Goal: Task Accomplishment & Management: Manage account settings

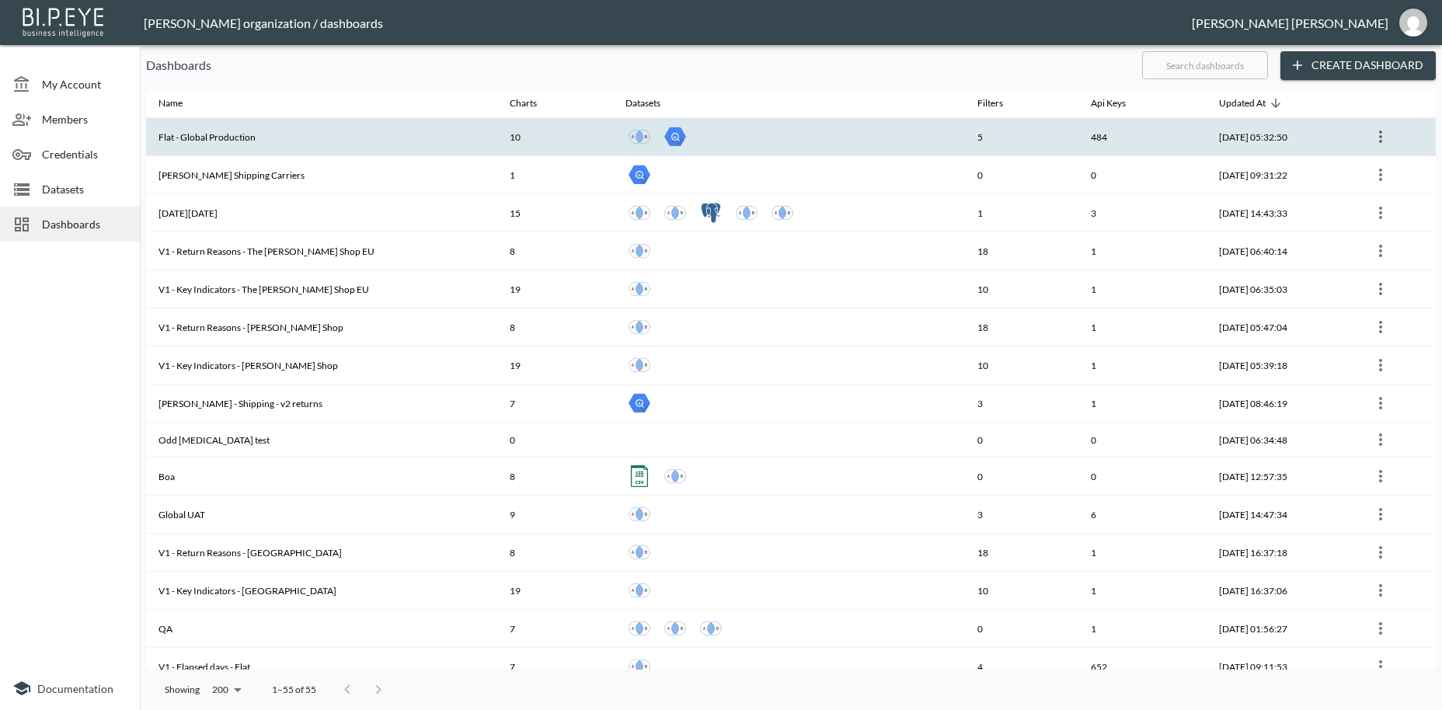
click at [240, 141] on th "Flat - Global Production" at bounding box center [321, 137] width 351 height 38
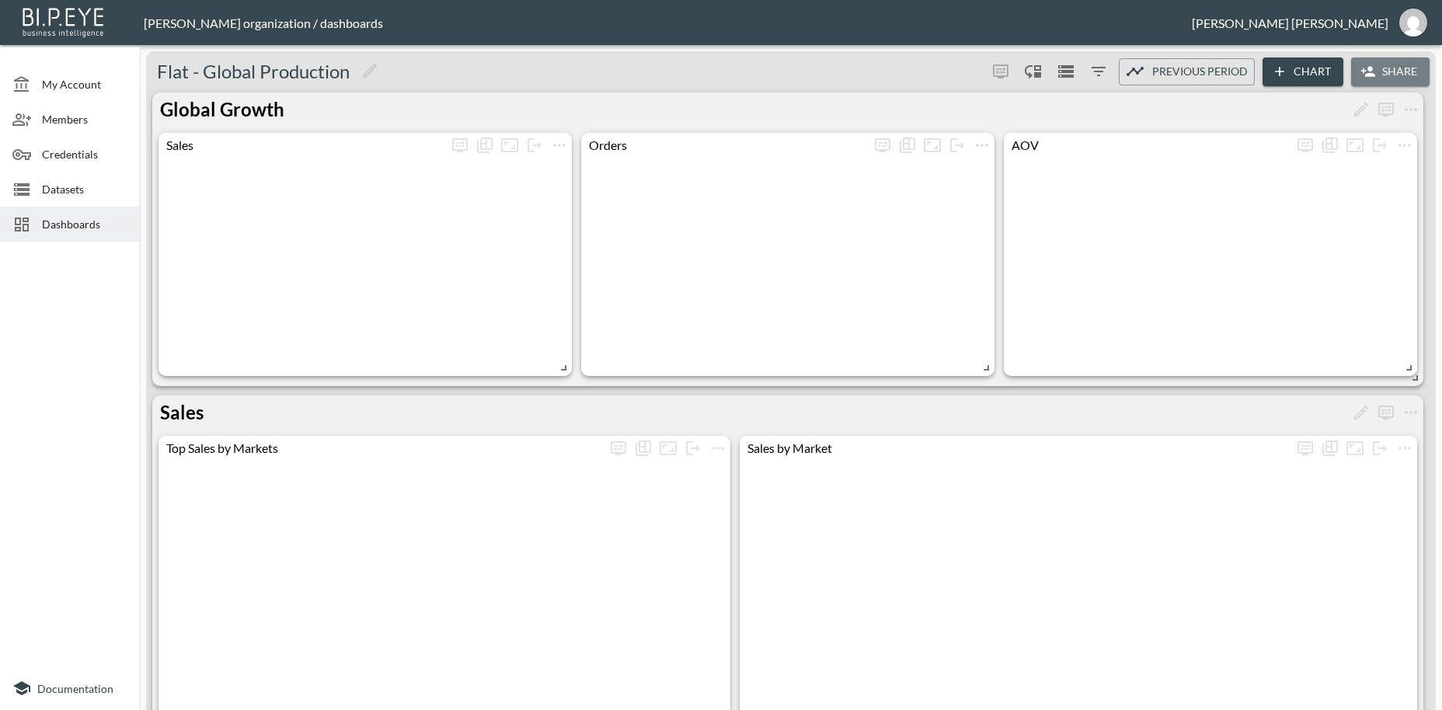
click at [1397, 65] on button "Share" at bounding box center [1391, 72] width 78 height 29
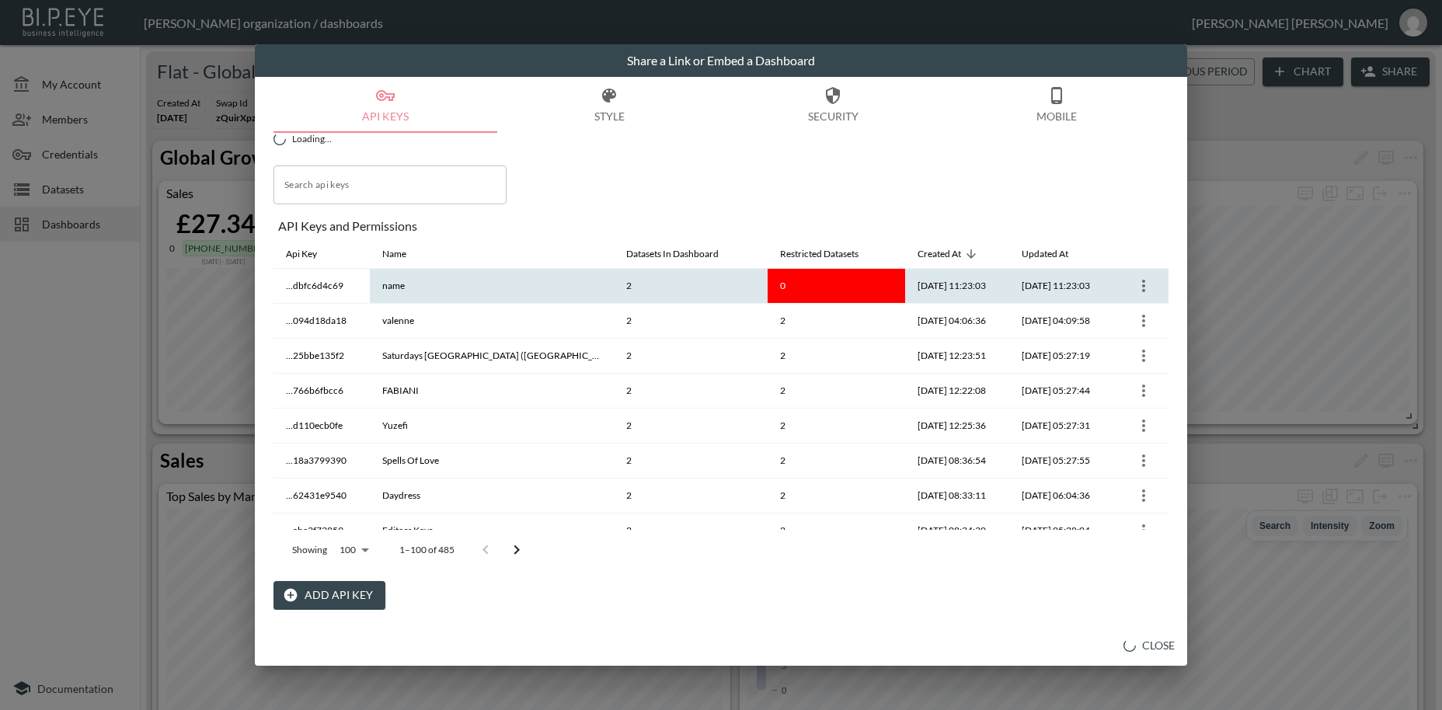
click at [1145, 288] on icon "more" at bounding box center [1144, 286] width 19 height 19
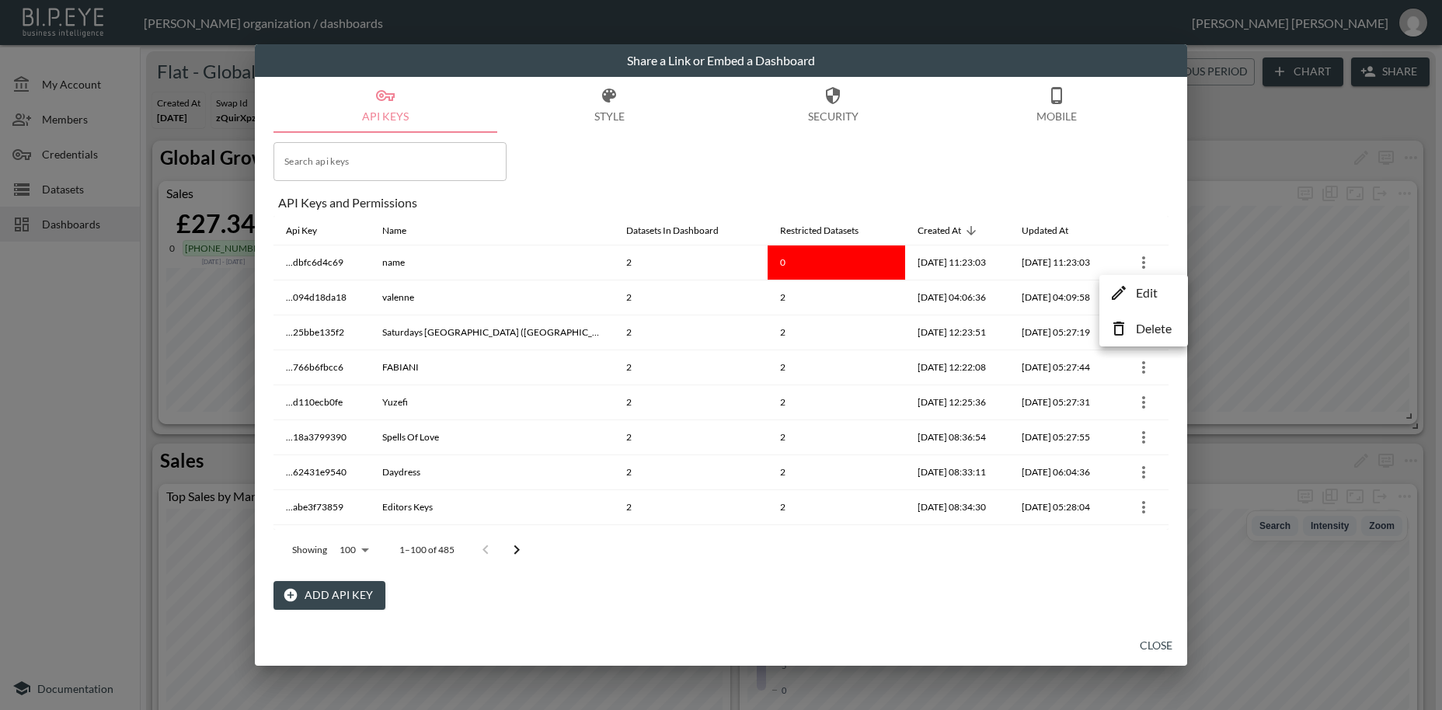
click at [358, 166] on div at bounding box center [721, 355] width 1442 height 710
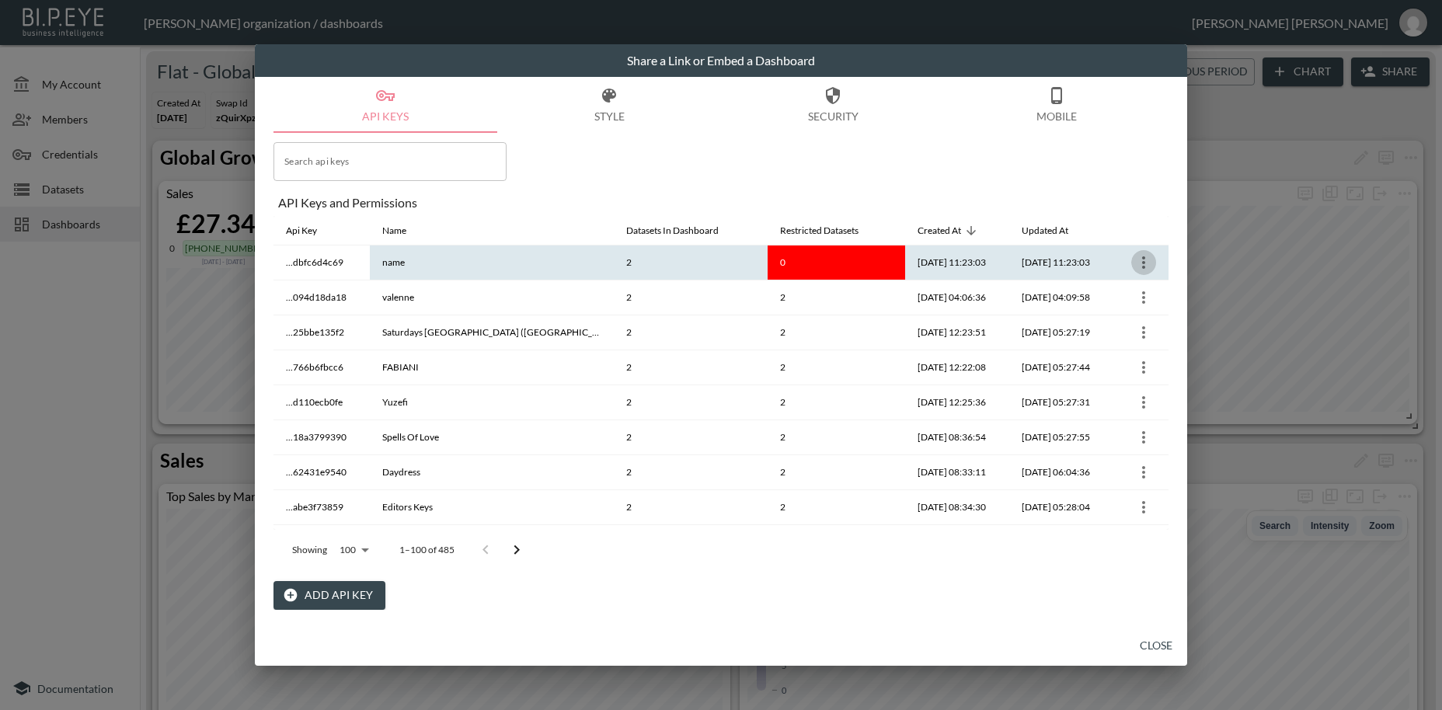
click at [1142, 263] on icon "more" at bounding box center [1144, 262] width 19 height 19
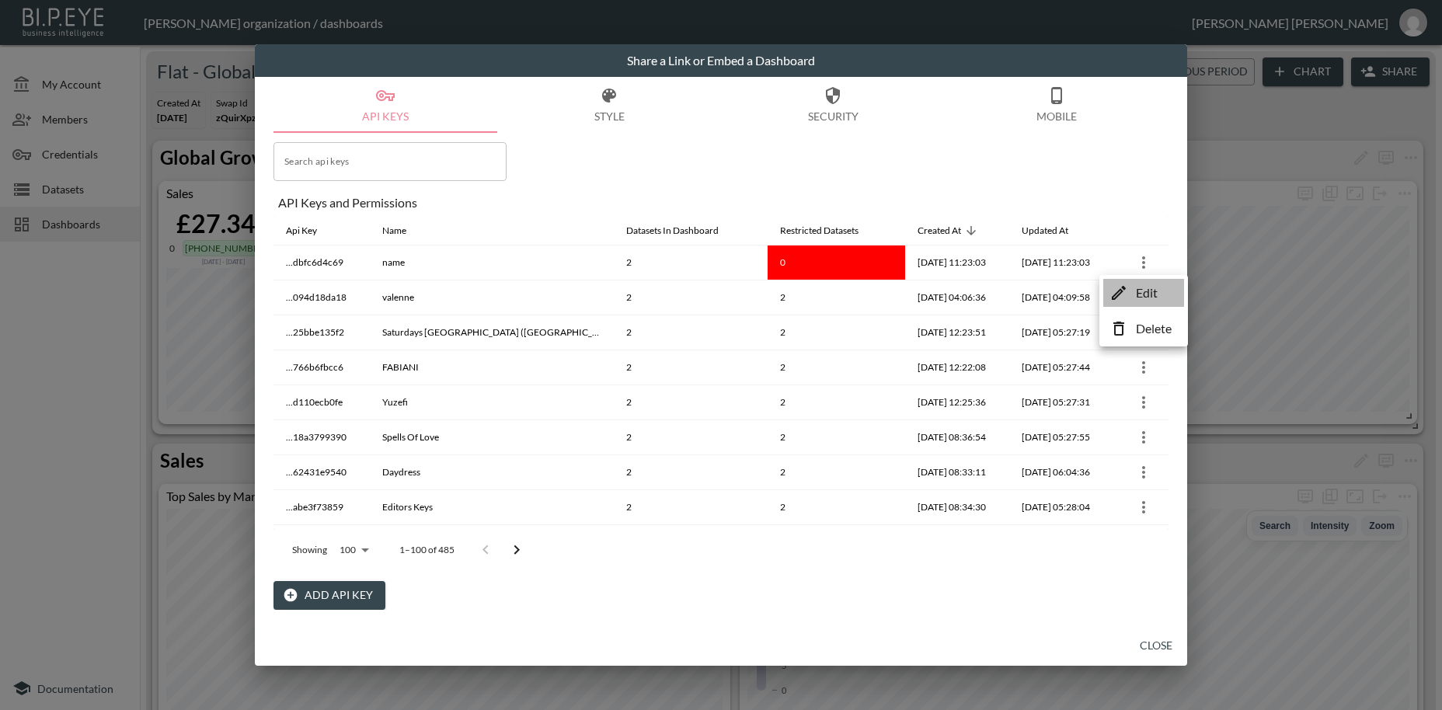
click at [1149, 295] on p "Edit" at bounding box center [1147, 293] width 22 height 19
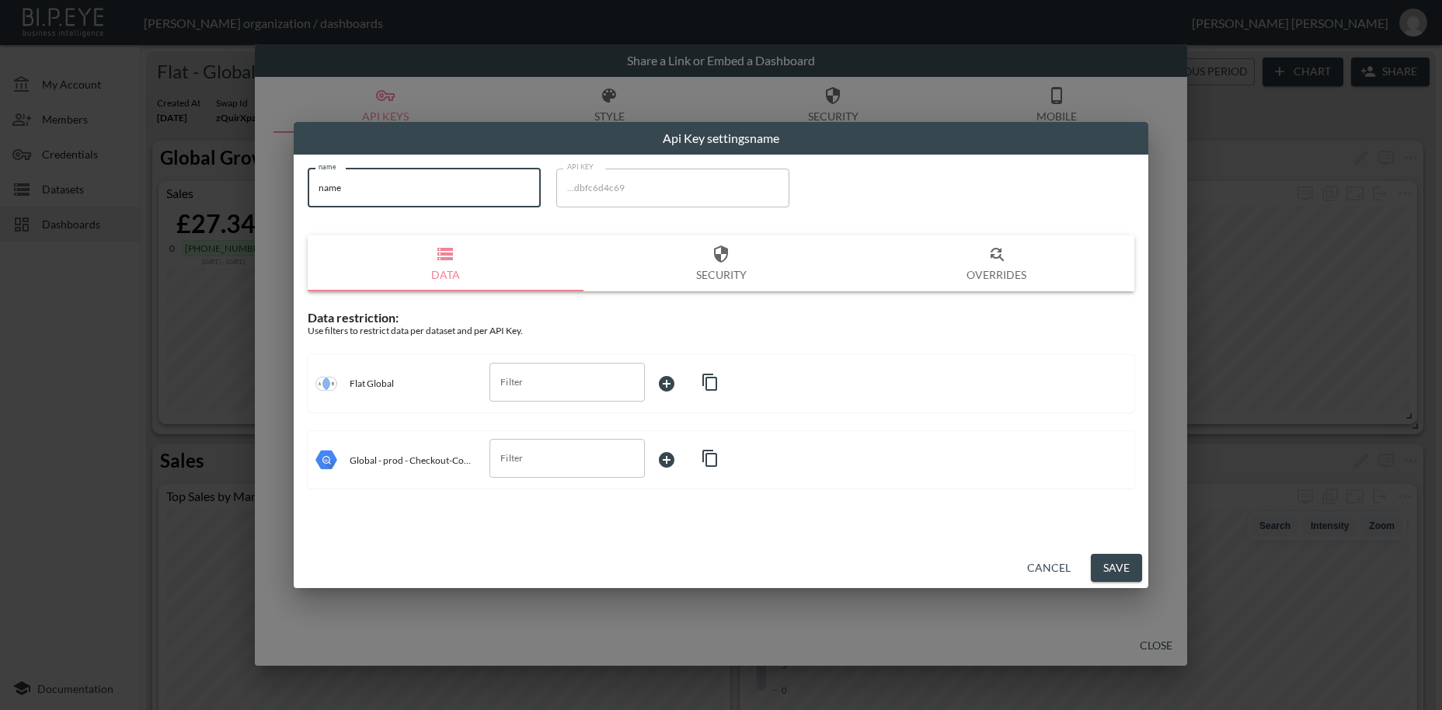
drag, startPoint x: 397, startPoint y: 189, endPoint x: 276, endPoint y: 185, distance: 121.3
click at [308, 185] on input "name" at bounding box center [424, 188] width 233 height 39
paste input "[PERSON_NAME]-swap"
type input "[PERSON_NAME]-swap"
click at [539, 381] on input "Filter" at bounding box center [556, 382] width 118 height 25
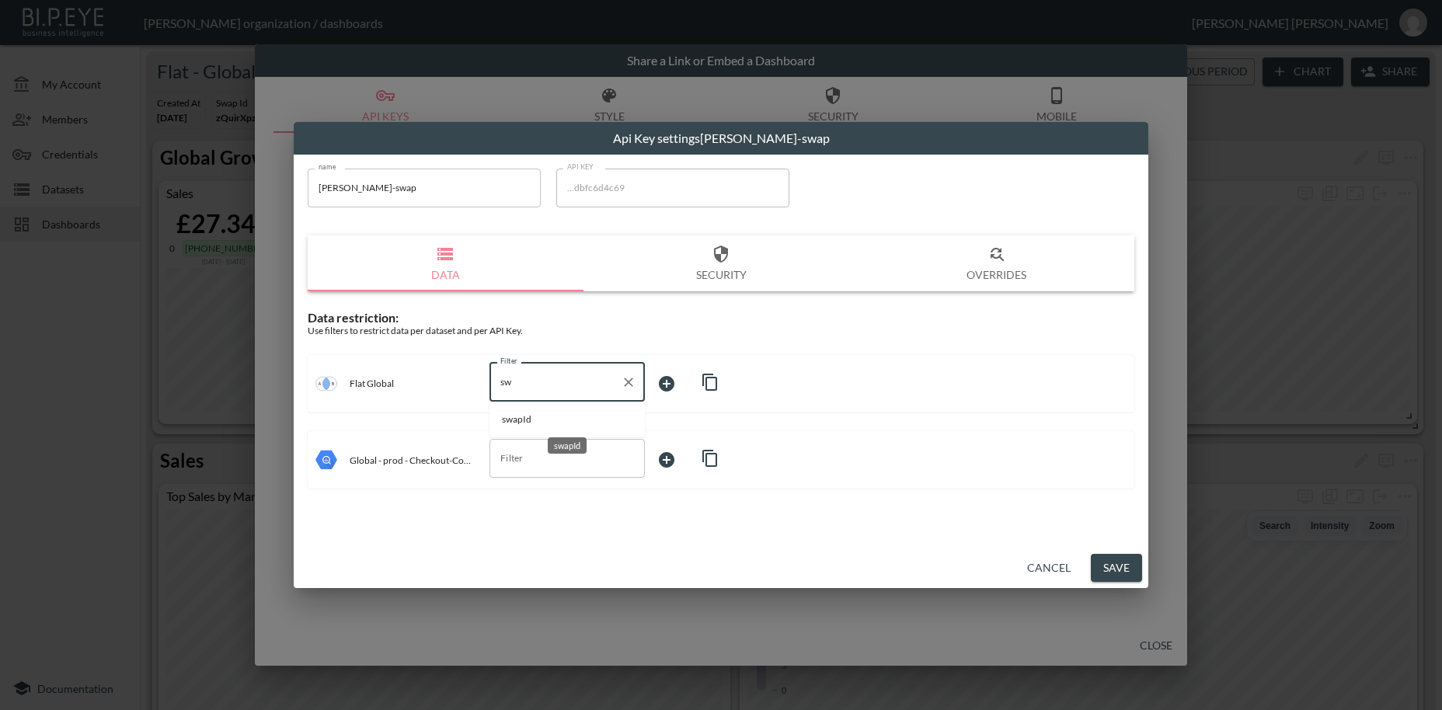
click at [524, 425] on span "swapId" at bounding box center [567, 420] width 131 height 14
type input "swapId"
click at [670, 378] on body "BI.P.EYE, Interactive Analytics Dashboards - app [PERSON_NAME] organization / d…" at bounding box center [721, 355] width 1442 height 710
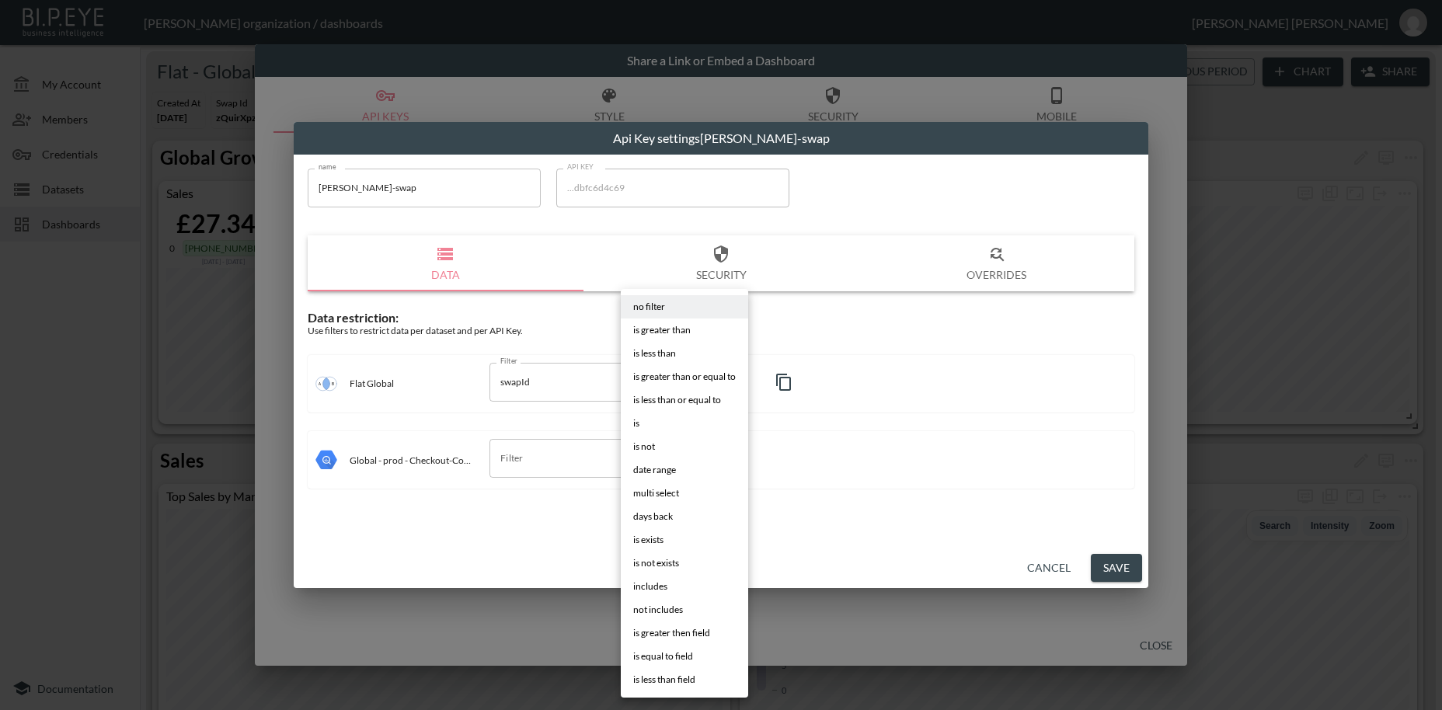
click at [644, 422] on li "is" at bounding box center [684, 423] width 127 height 23
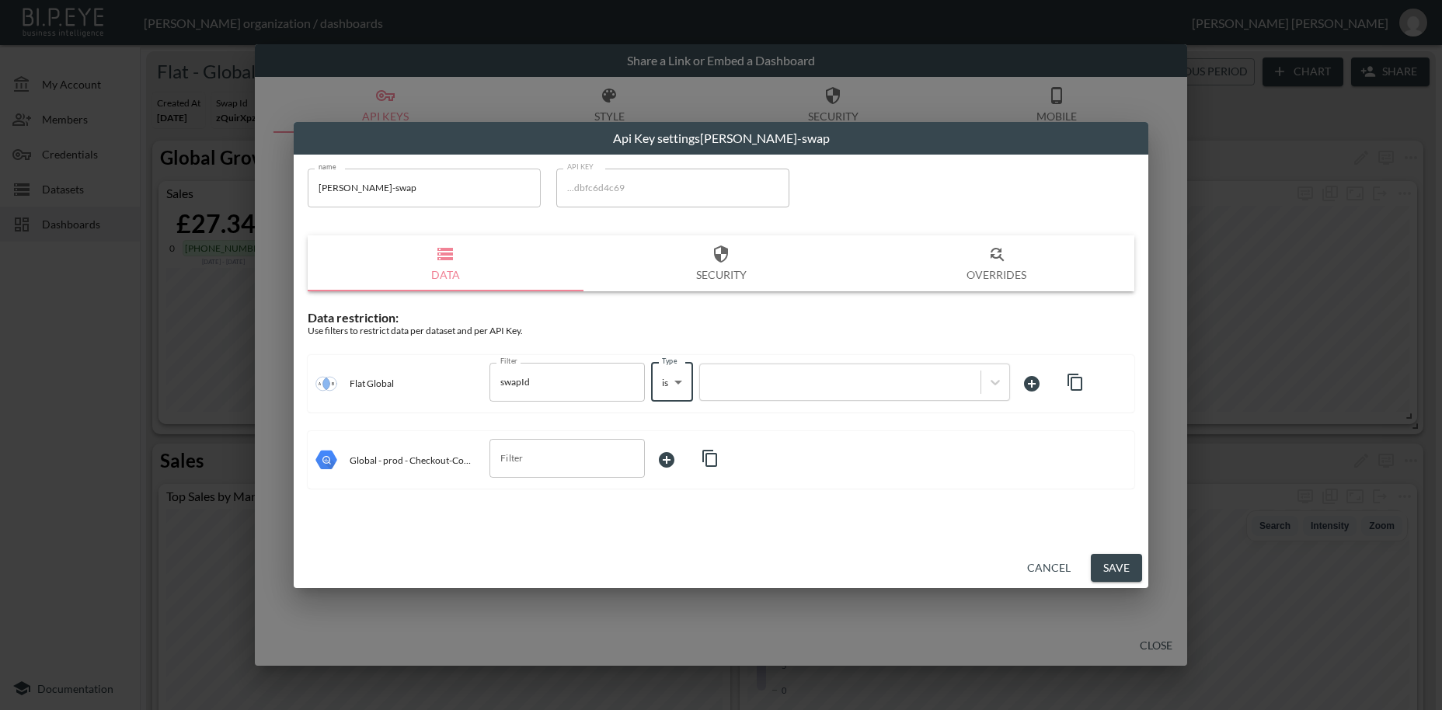
type input "is"
click at [764, 374] on div at bounding box center [840, 382] width 281 height 21
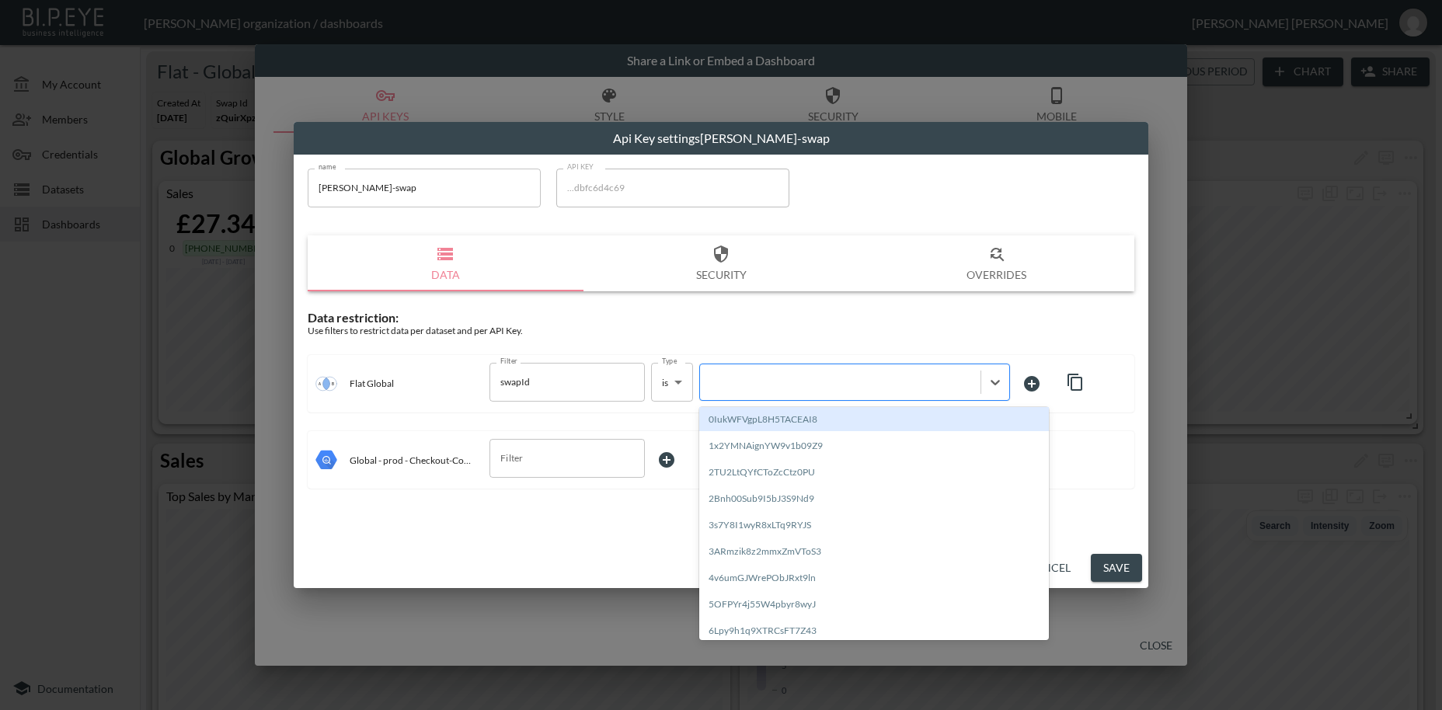
paste input "sRF4GiPALXPpGLCOYPOJ"
type input "sRF4GiPALXPpGLCOYPOJ"
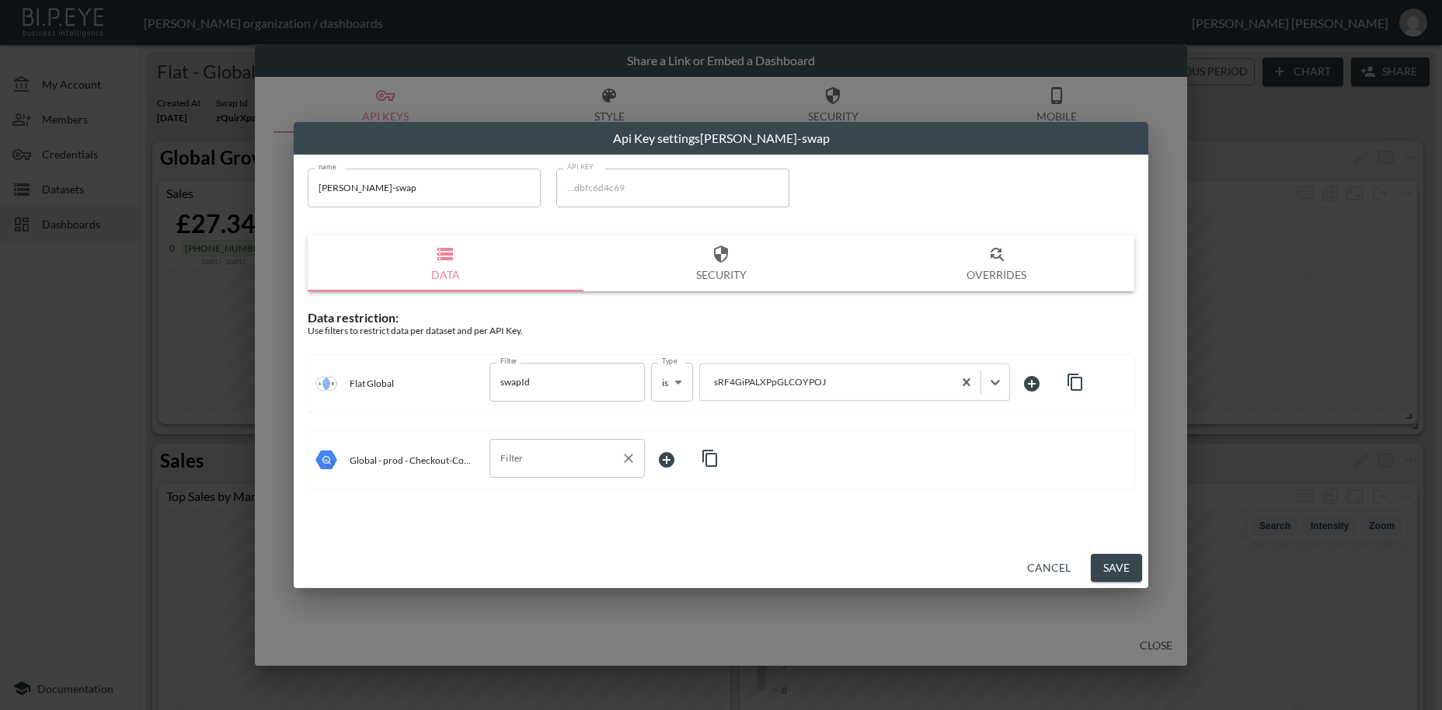
click at [539, 457] on input "Filter" at bounding box center [556, 458] width 118 height 25
type input "s"
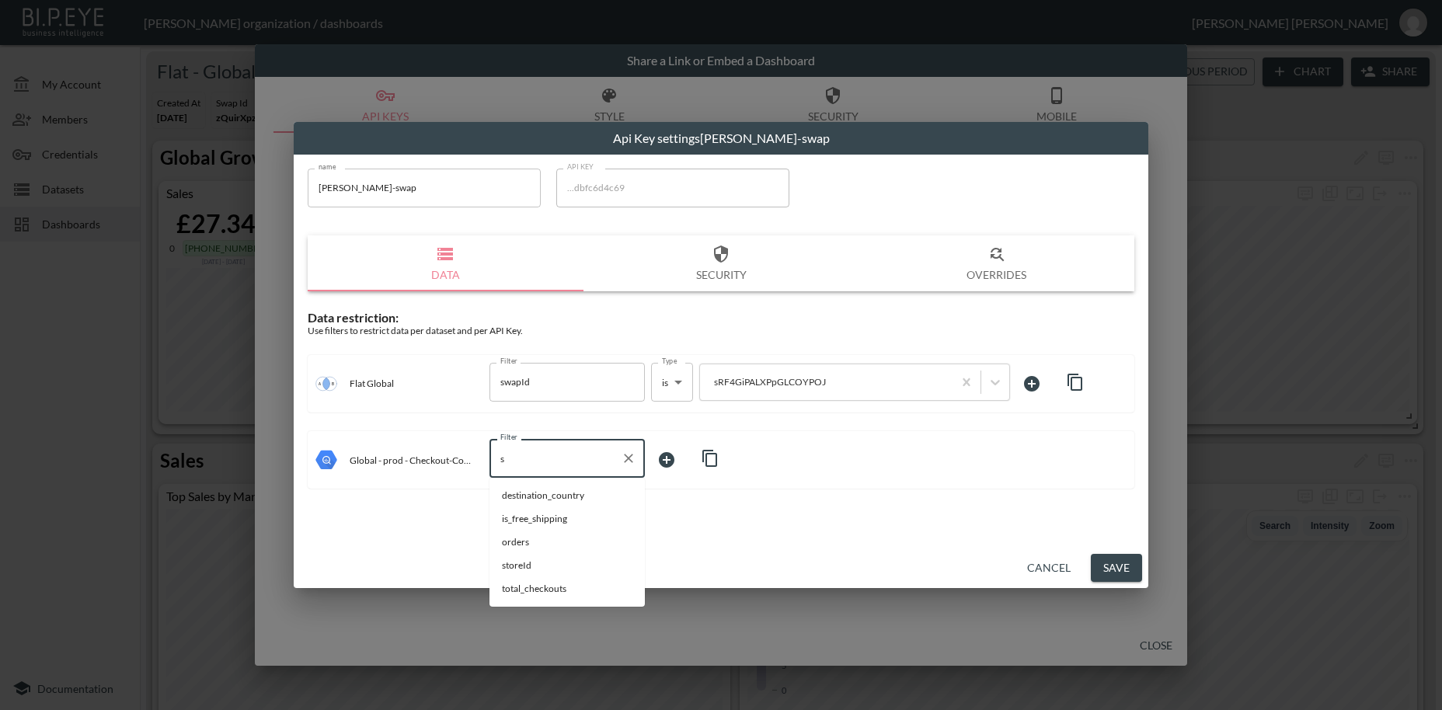
drag, startPoint x: 539, startPoint y: 457, endPoint x: 496, endPoint y: 456, distance: 43.5
click at [497, 456] on input "s" at bounding box center [556, 458] width 118 height 25
click at [530, 590] on span "storeId" at bounding box center [567, 589] width 131 height 14
type input "storeId"
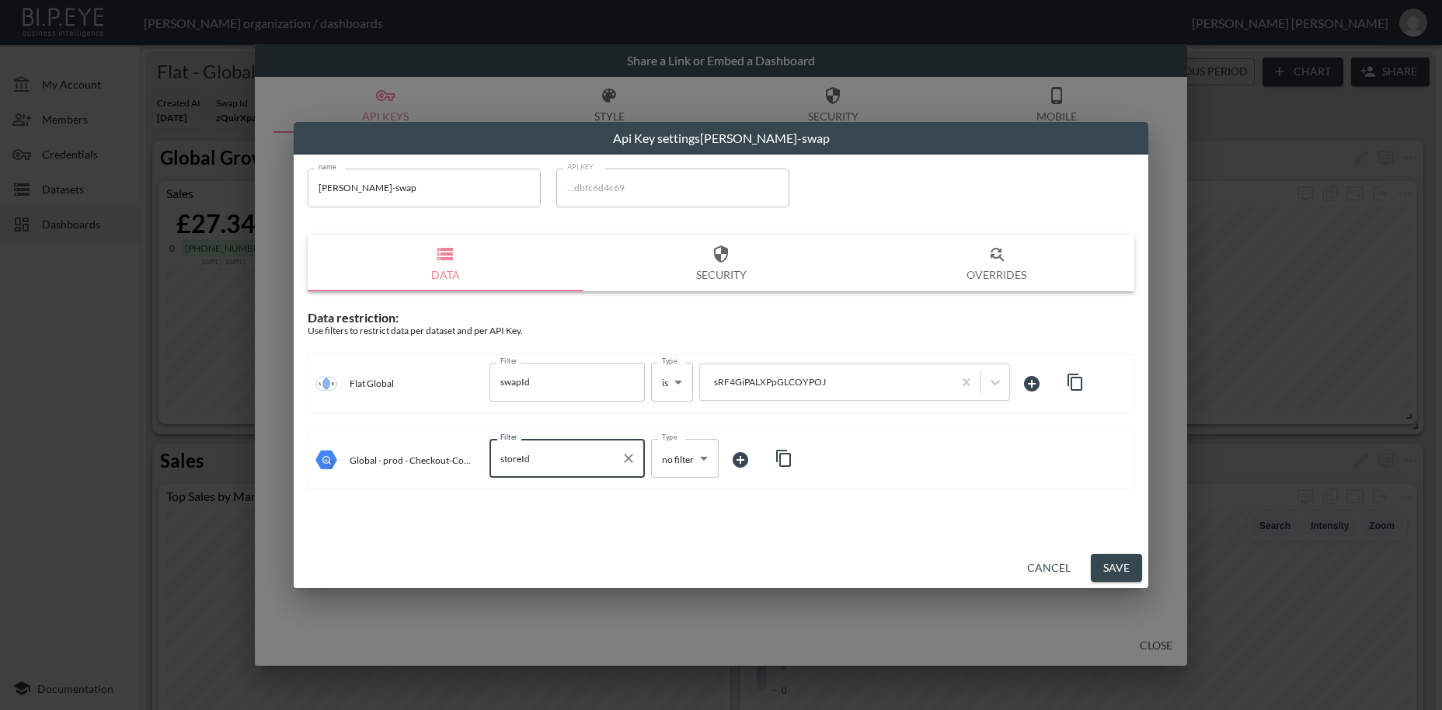
click at [674, 462] on body "BI.P.EYE, Interactive Analytics Dashboards - app [PERSON_NAME] organization / d…" at bounding box center [721, 355] width 1442 height 710
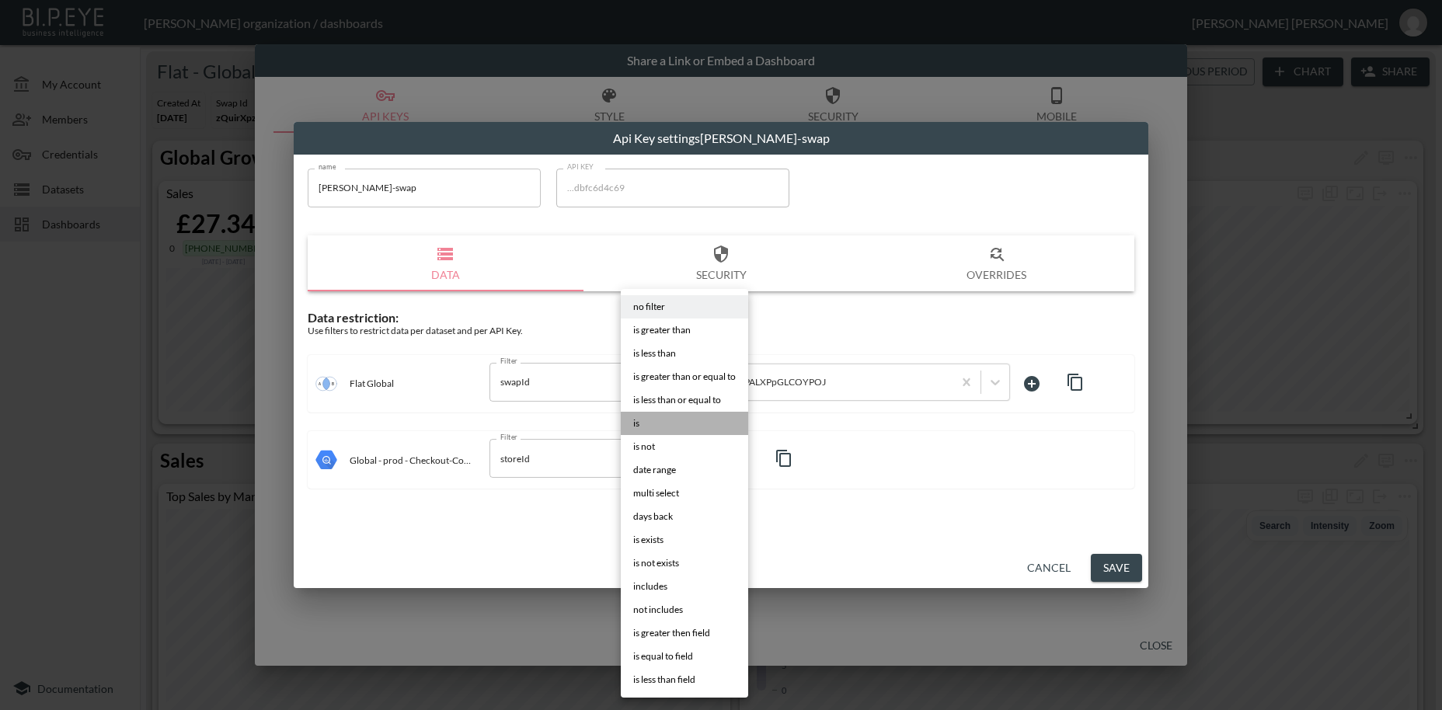
click at [651, 428] on li "is" at bounding box center [684, 423] width 127 height 23
type input "is"
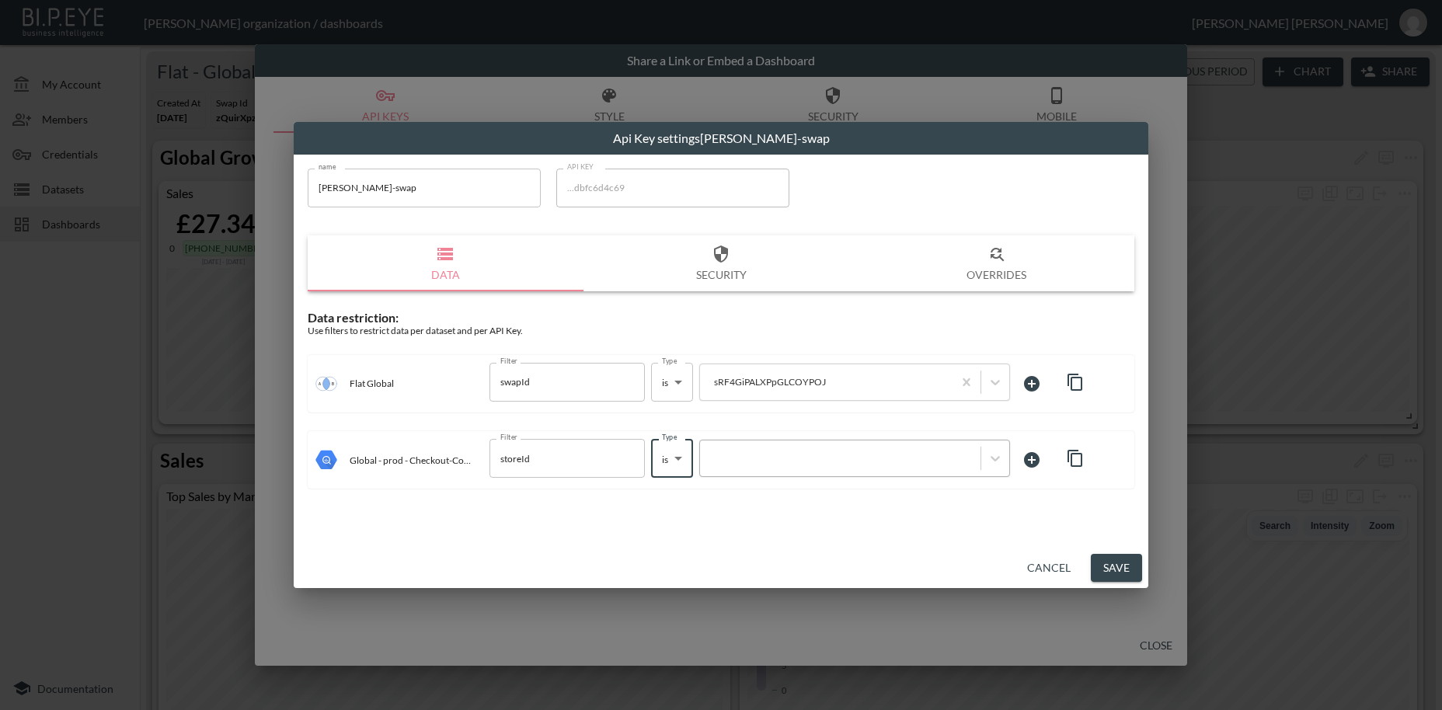
click at [725, 455] on div at bounding box center [840, 459] width 265 height 15
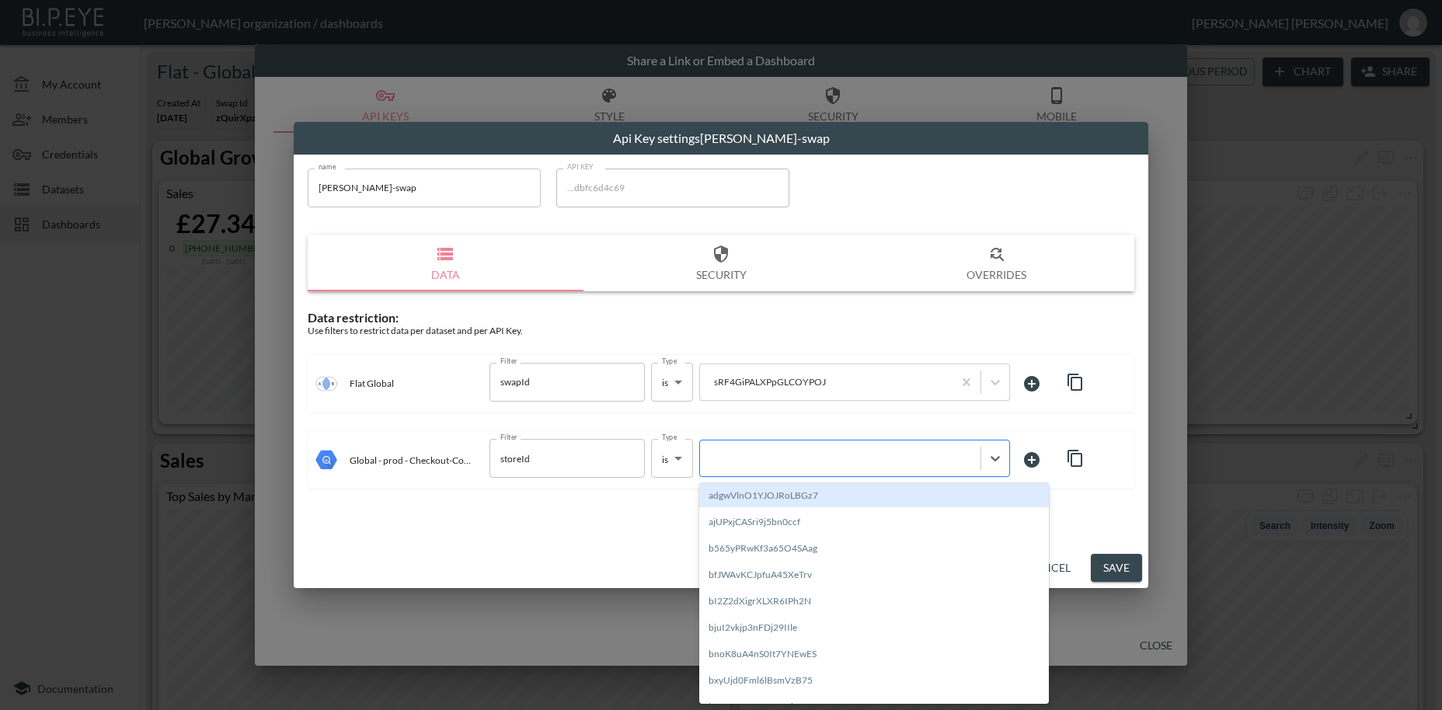
paste input "sRF4GiPALXPpGLCOYPOJ"
type input "sRF4GiPALXPpGLCOYPOJ"
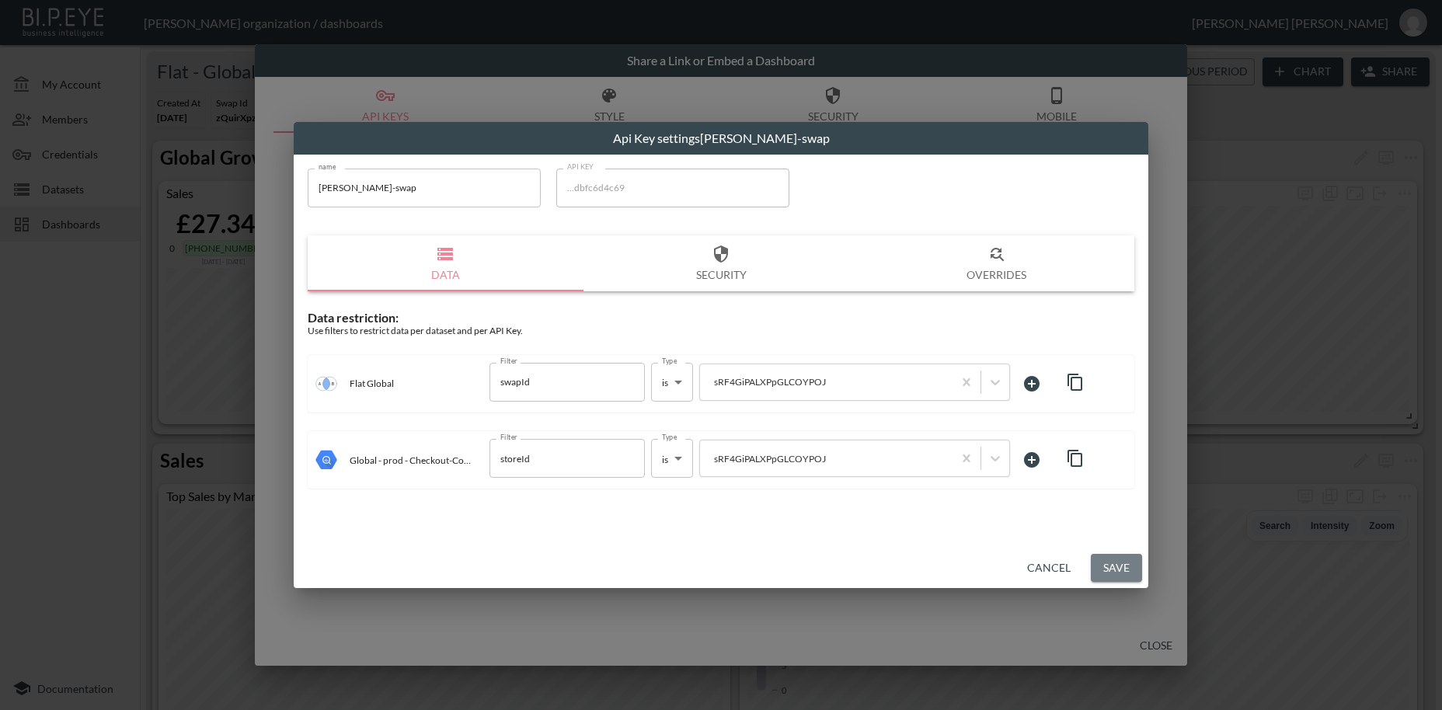
click at [1109, 563] on button "Save" at bounding box center [1116, 568] width 51 height 29
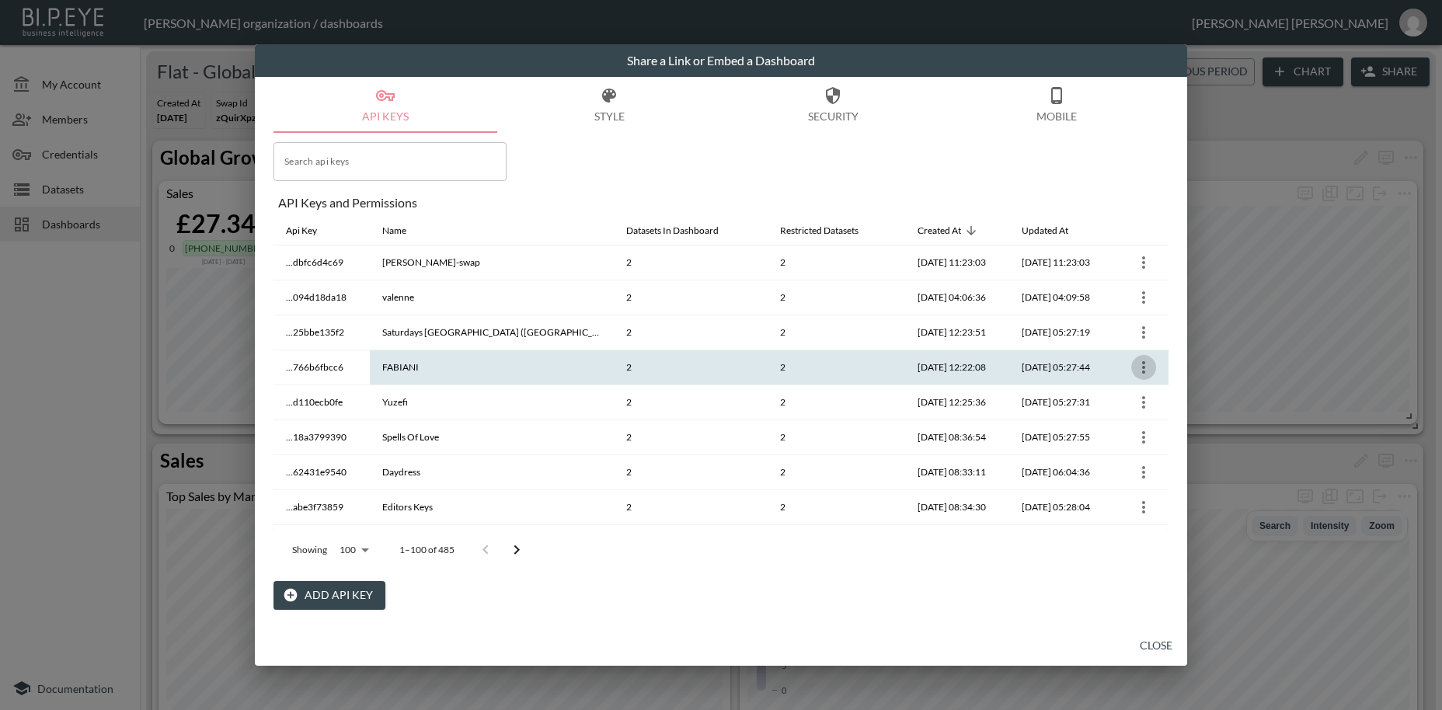
click at [1141, 370] on icon "more" at bounding box center [1144, 367] width 19 height 19
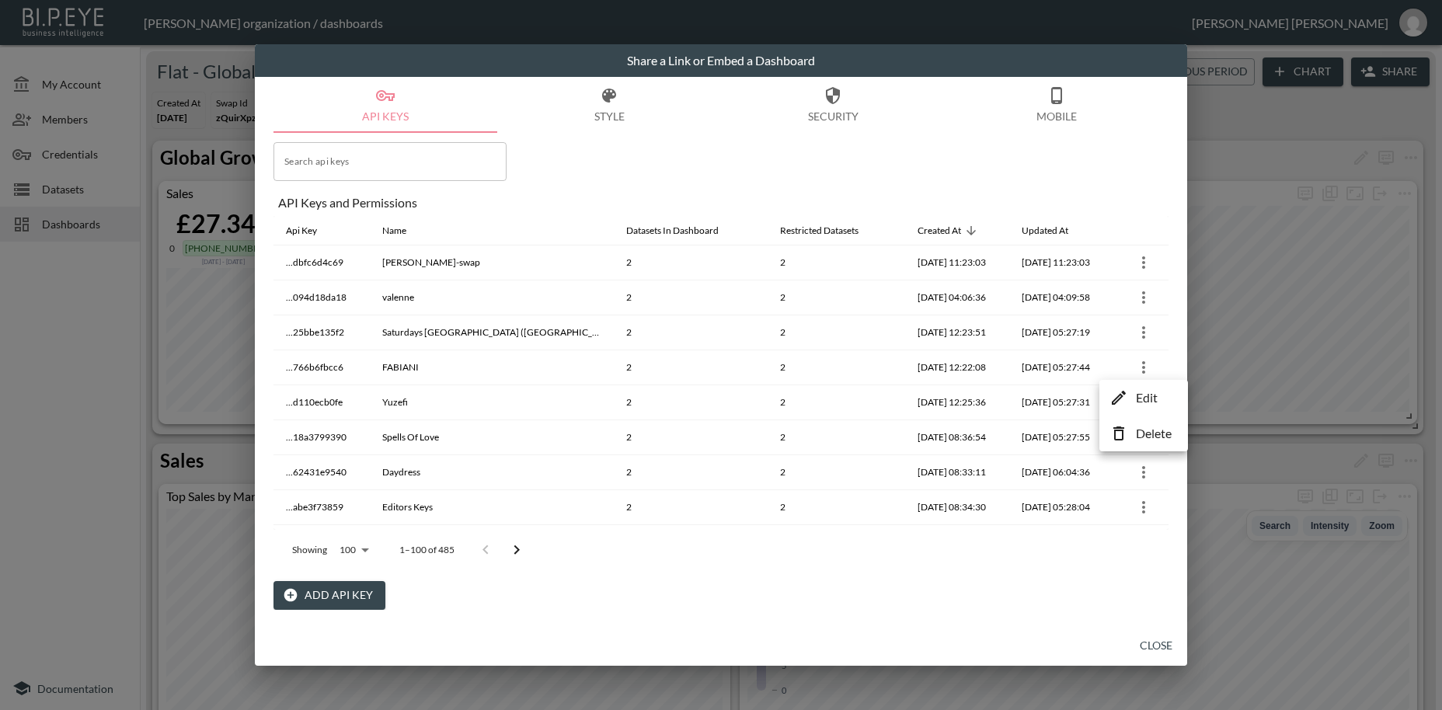
click at [1139, 399] on p "Edit" at bounding box center [1147, 398] width 22 height 19
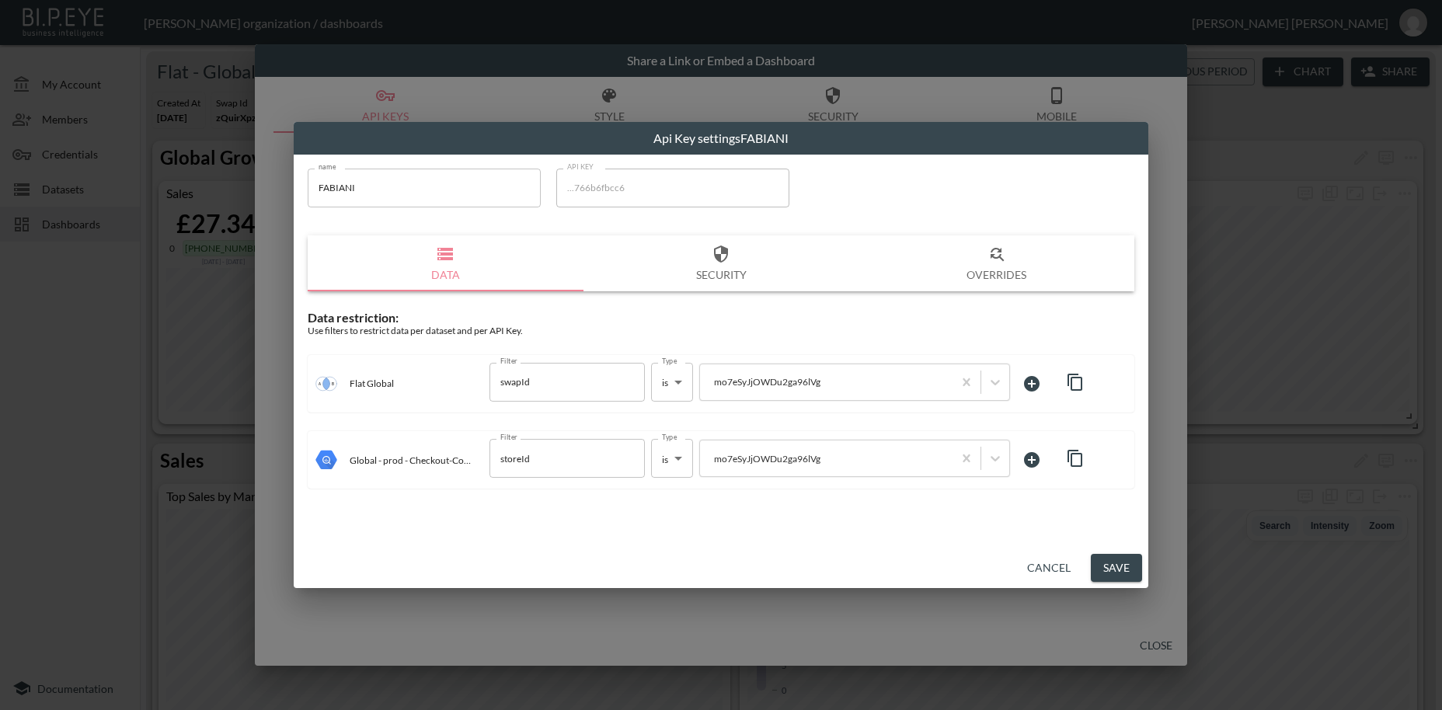
click at [1049, 567] on button "Cancel" at bounding box center [1049, 568] width 56 height 29
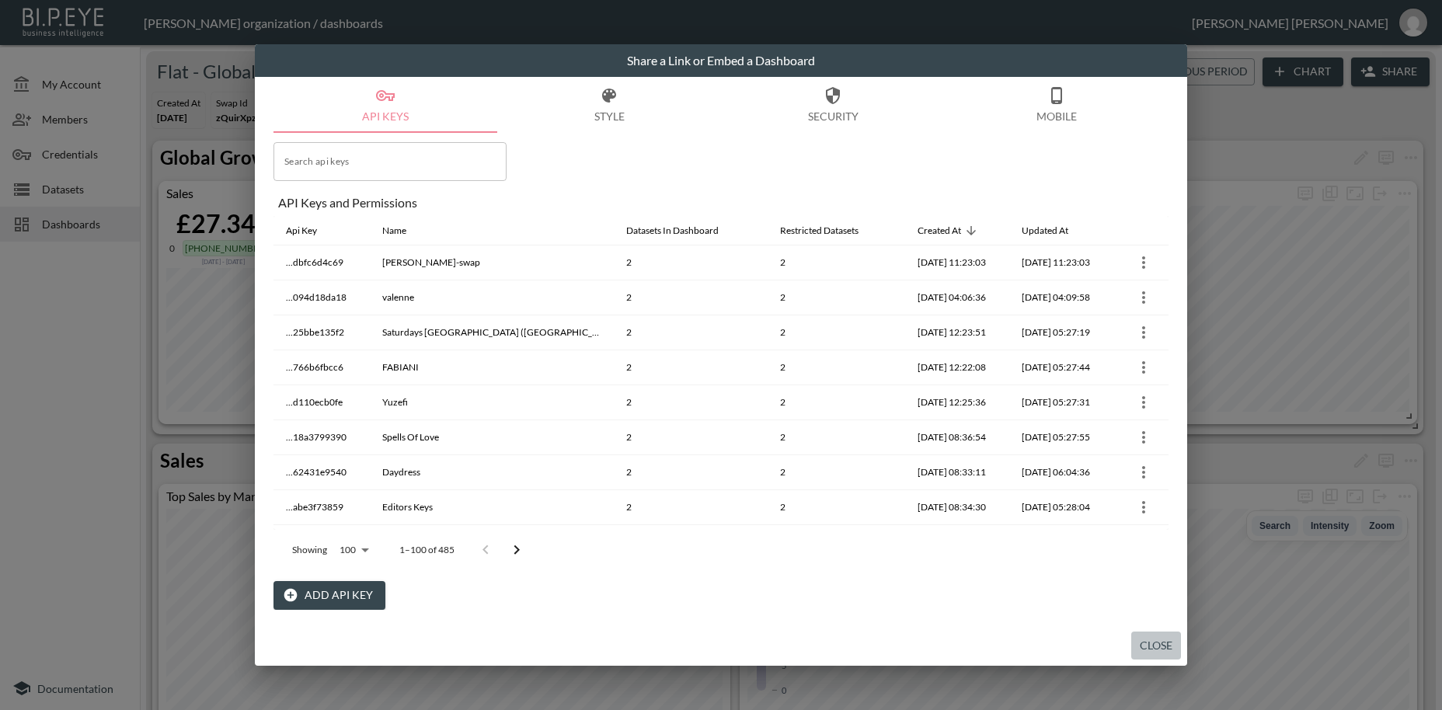
click at [1162, 651] on button "Close" at bounding box center [1157, 646] width 50 height 29
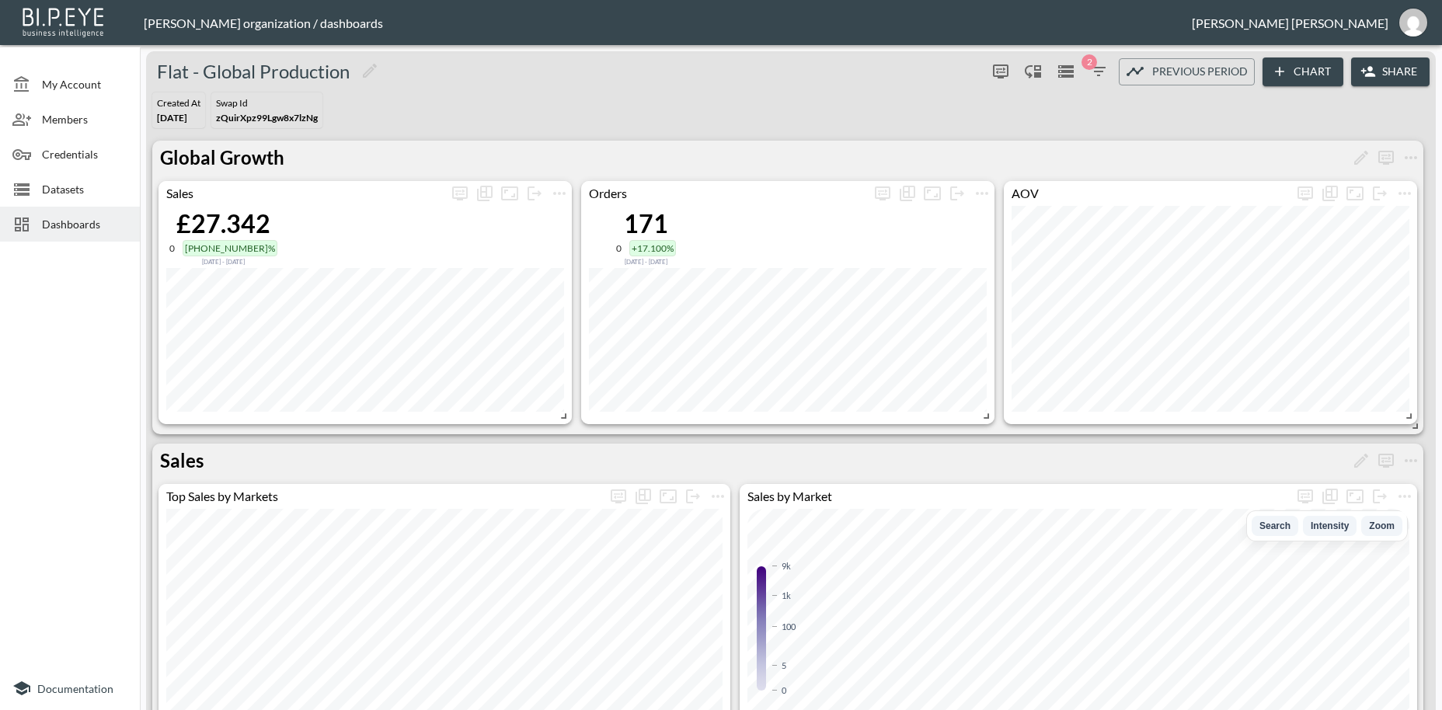
click at [1404, 68] on button "Share" at bounding box center [1391, 72] width 78 height 29
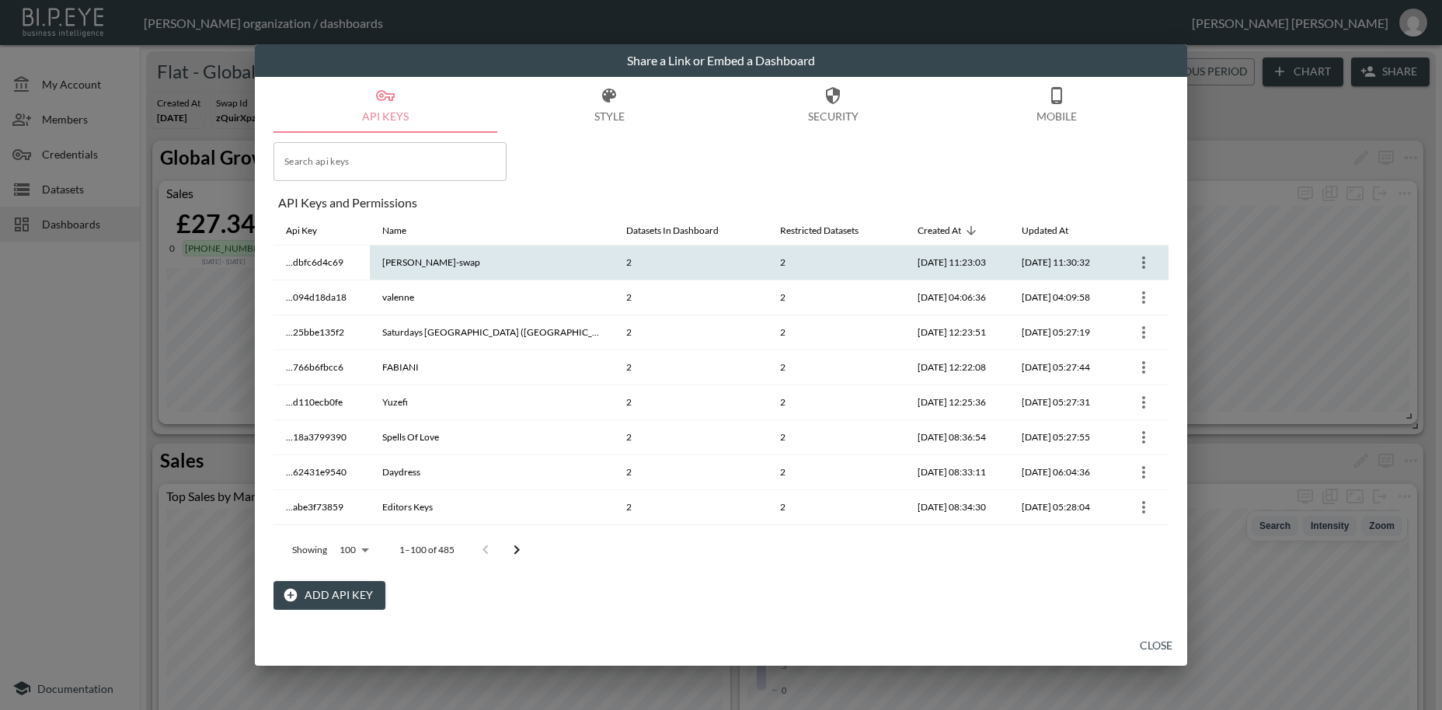
click at [1142, 263] on icon "more" at bounding box center [1144, 262] width 19 height 19
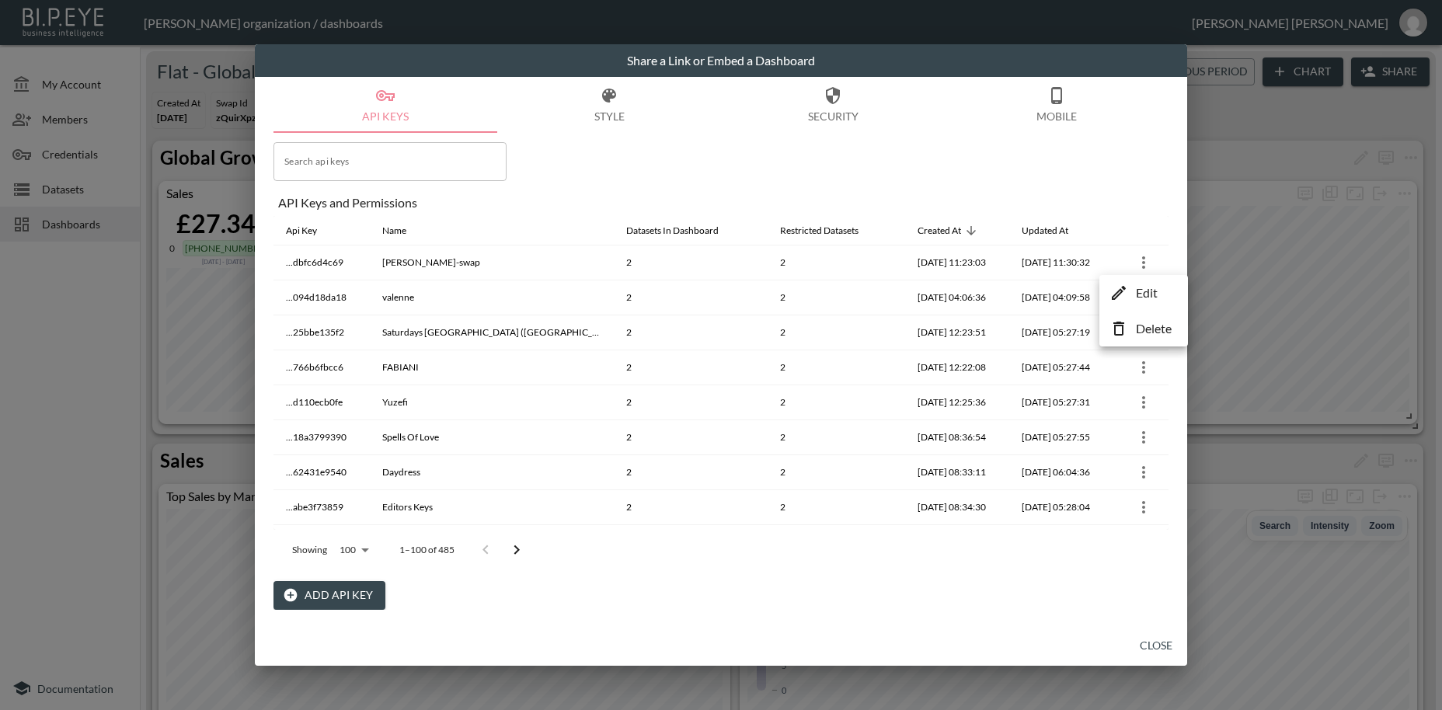
click at [1146, 295] on p "Edit" at bounding box center [1147, 293] width 22 height 19
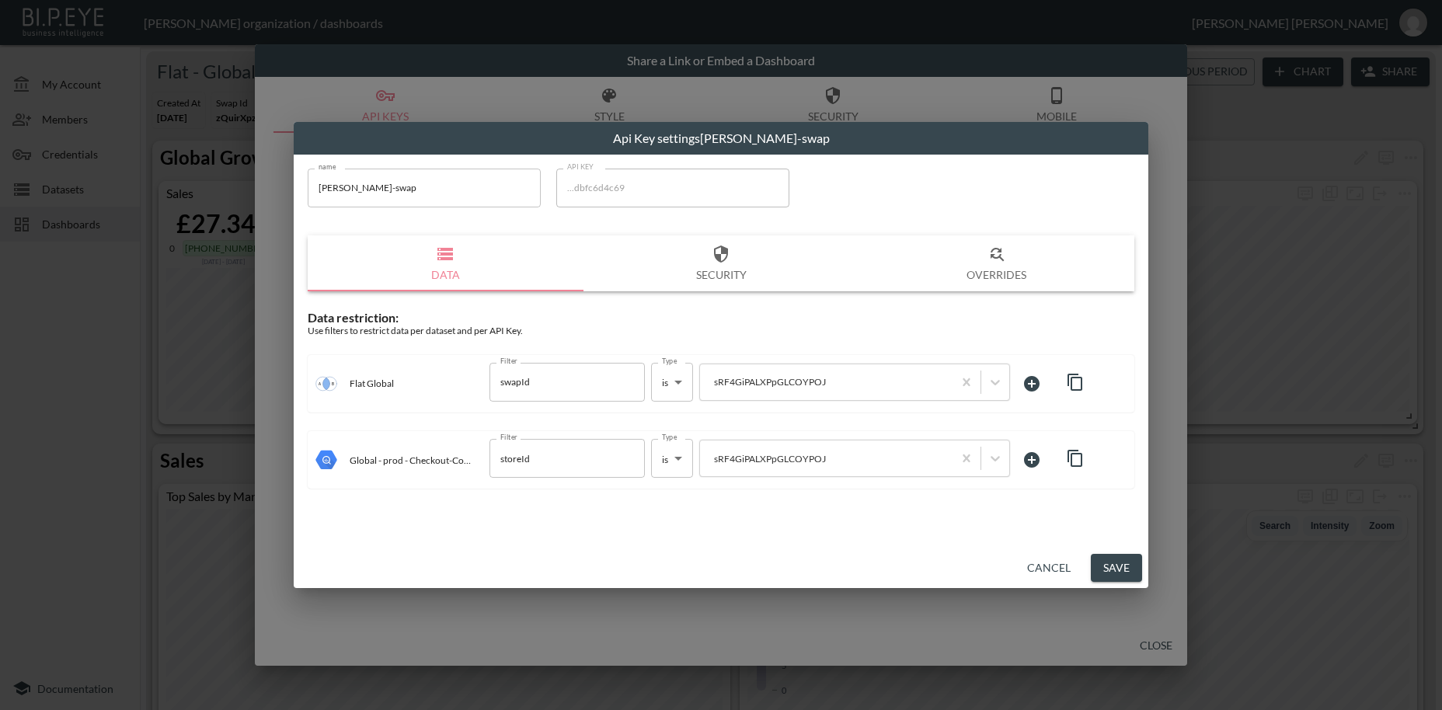
click at [1045, 568] on button "Cancel" at bounding box center [1049, 568] width 56 height 29
